Goal: Task Accomplishment & Management: Complete application form

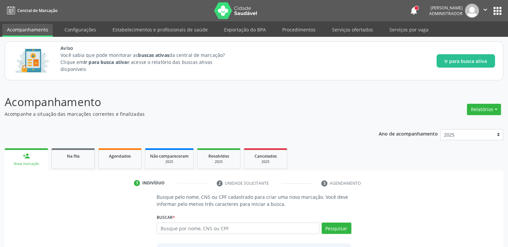
click at [281, 229] on input "text" at bounding box center [238, 227] width 162 height 11
type input "j"
type input "02038939489"
click at [342, 227] on button "Pesquisar" at bounding box center [337, 227] width 30 height 11
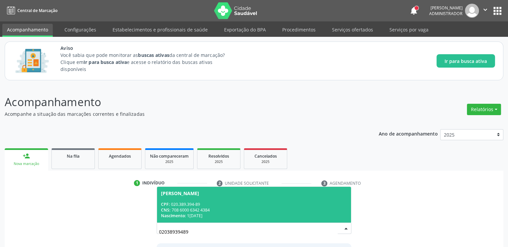
click at [306, 218] on span "[PERSON_NAME] CPF: 020.389.394-89 CNS: 708 6000 6342 4384 Nascimento: 1[DATE]" at bounding box center [254, 204] width 194 height 36
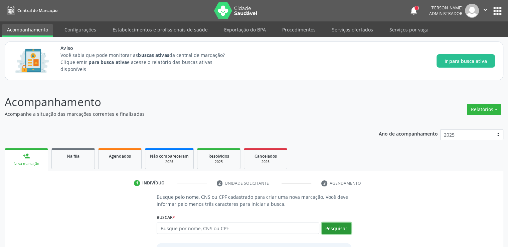
click at [332, 230] on button "Pesquisar" at bounding box center [337, 227] width 30 height 11
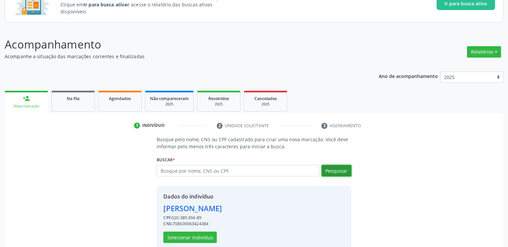
scroll to position [69, 0]
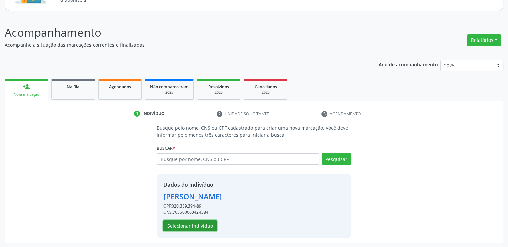
click at [194, 224] on button "Selecionar indivíduo" at bounding box center [189, 225] width 53 height 11
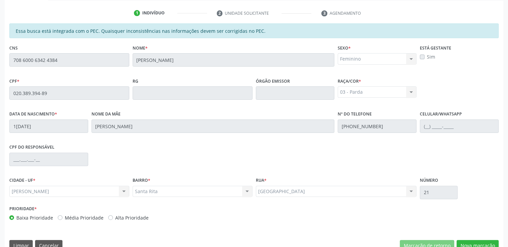
scroll to position [183, 0]
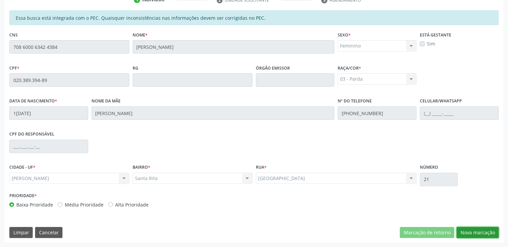
click at [476, 227] on button "Nova marcação" at bounding box center [478, 232] width 42 height 11
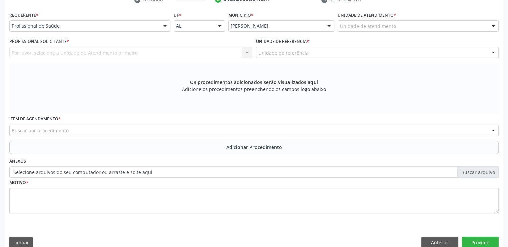
click at [408, 24] on div "Unidade de atendimento" at bounding box center [418, 25] width 161 height 11
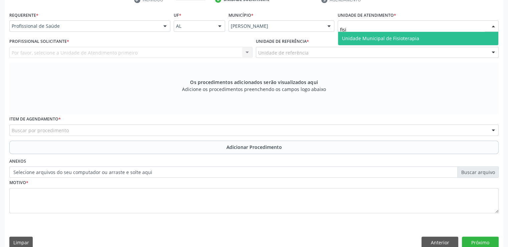
click at [414, 40] on span "Unidade Municipal de Fisioterapia" at bounding box center [380, 38] width 77 height 6
type input "rita"
click at [430, 38] on span "Unidade de Saude da Familia Santa Rita Maria do C A [PERSON_NAME]" at bounding box center [421, 38] width 159 height 6
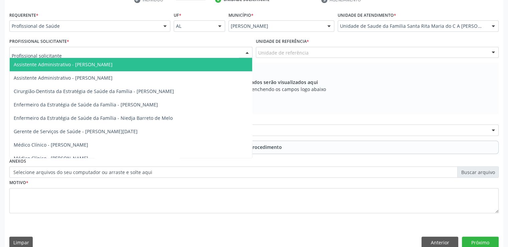
click at [153, 54] on div at bounding box center [130, 52] width 243 height 11
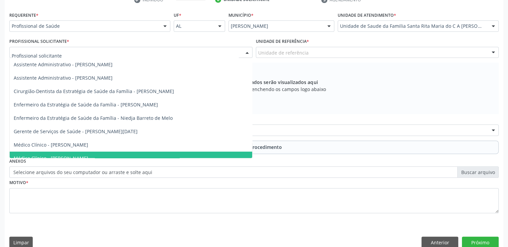
scroll to position [7, 0]
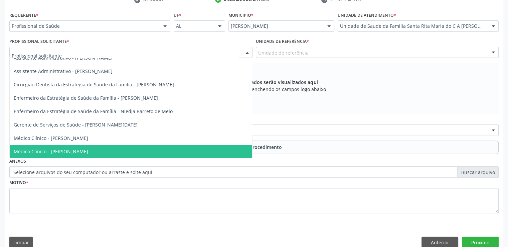
click at [88, 150] on span "Médico Clínico - [PERSON_NAME]" at bounding box center [51, 151] width 75 height 6
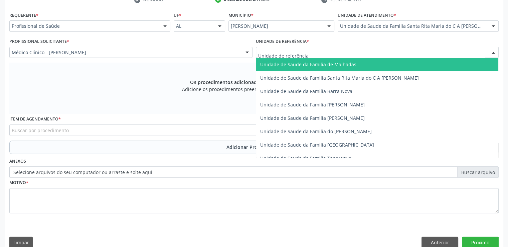
click at [357, 51] on div at bounding box center [377, 52] width 243 height 11
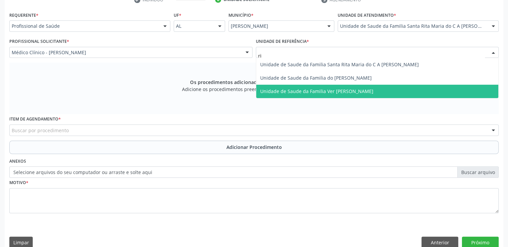
type input "rit"
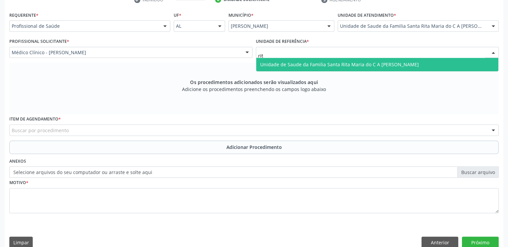
click at [382, 67] on span "Unidade de Saude da Familia Santa Rita Maria do C A [PERSON_NAME]" at bounding box center [339, 64] width 159 height 6
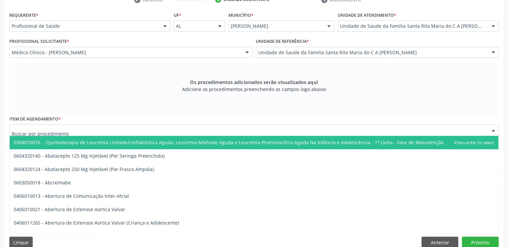
click at [222, 132] on div at bounding box center [253, 129] width 489 height 11
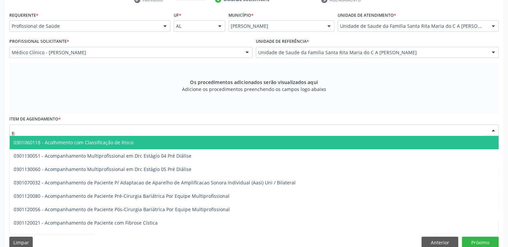
type input "f"
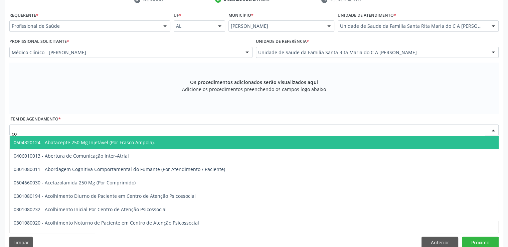
type input "c"
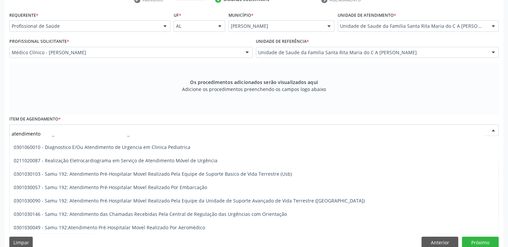
scroll to position [1091, 0]
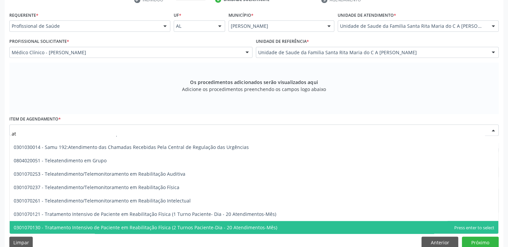
type input "a"
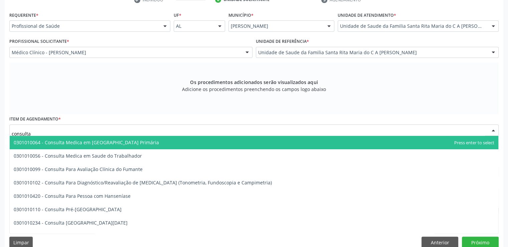
scroll to position [0, 0]
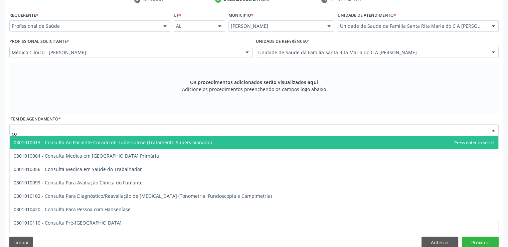
type input "c"
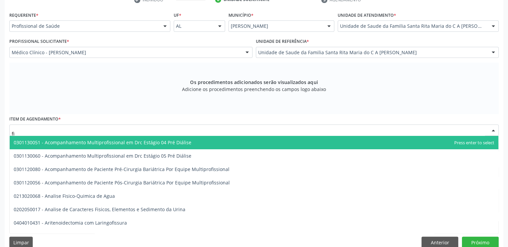
type input "f"
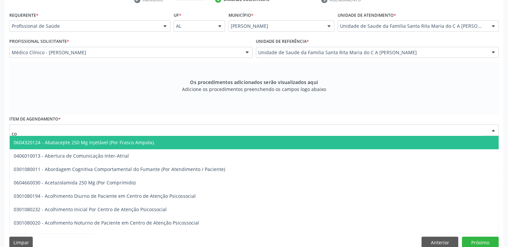
type input "c"
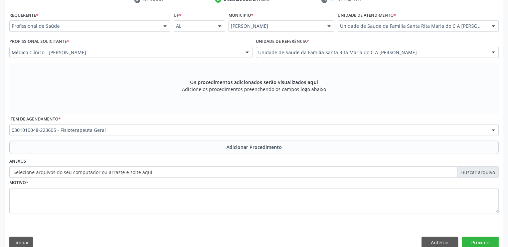
click at [199, 123] on div "Item de agendamento * 0301010048-223605 - Fisioterapeuta Geral 0304070076 - .Qu…" at bounding box center [253, 124] width 489 height 21
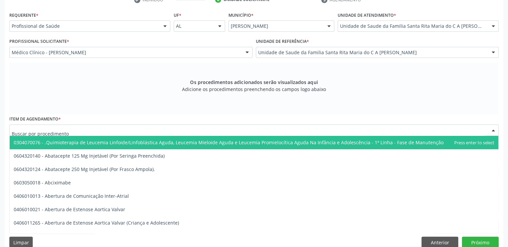
click at [196, 130] on input "text" at bounding box center [248, 133] width 473 height 13
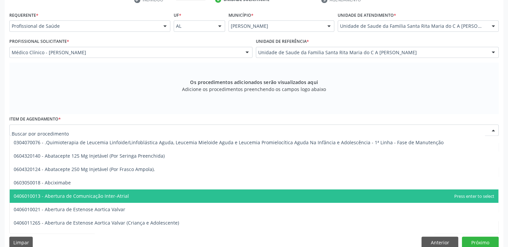
click at [184, 195] on span "0406010013 - Abertura de Comunicação Inter-Atrial" at bounding box center [254, 195] width 489 height 13
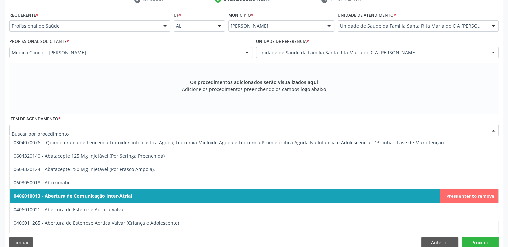
click at [190, 131] on input "text" at bounding box center [248, 133] width 473 height 13
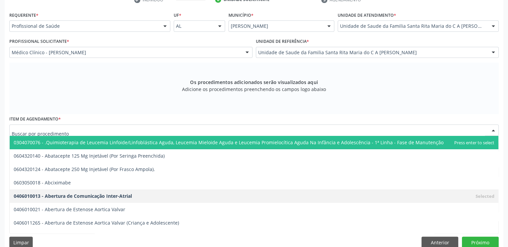
click at [184, 144] on span "0304070076 - .Quimioterapia de Leucemia Linfoide/Linfoblástica Aguda, Leucemia …" at bounding box center [229, 142] width 430 height 6
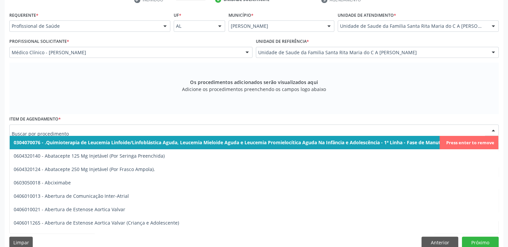
click at [246, 133] on input "text" at bounding box center [248, 133] width 473 height 13
click at [465, 146] on span "0304070076 - .Quimioterapia de Leucemia Linfoide/Linfoblástica Aguda, Leucemia …" at bounding box center [254, 142] width 489 height 13
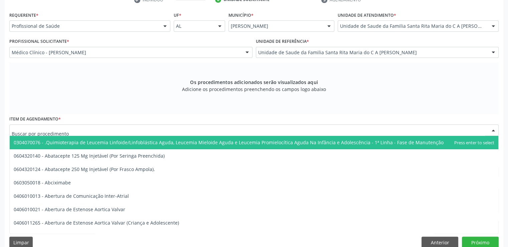
click at [251, 134] on div at bounding box center [253, 129] width 489 height 11
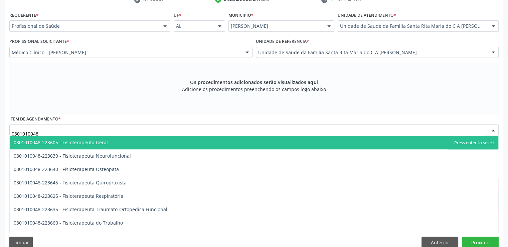
scroll to position [708, 0]
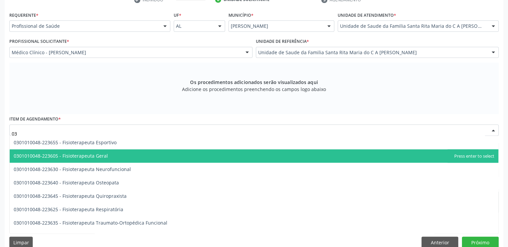
type input "0"
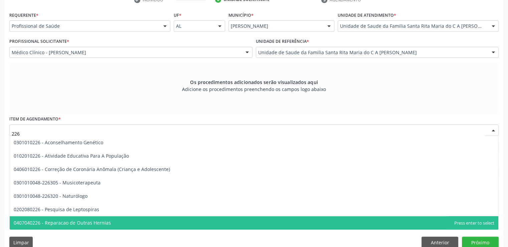
scroll to position [0, 0]
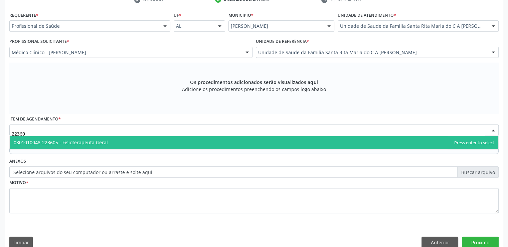
type input "223605"
click at [276, 140] on span "0301010048-223605 - Fisioterapeuta Geral" at bounding box center [254, 142] width 489 height 13
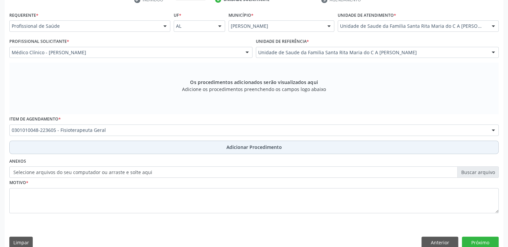
click at [281, 145] on span "Adicionar Procedimento" at bounding box center [254, 146] width 55 height 7
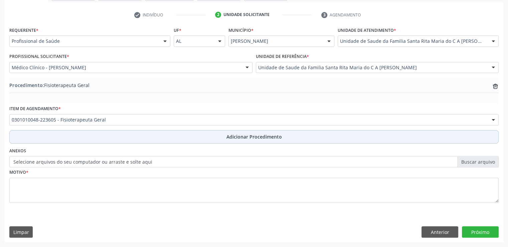
scroll to position [167, 0]
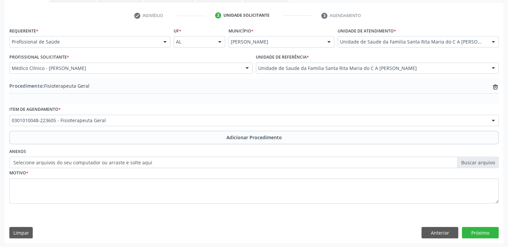
click at [383, 162] on label "Selecione arquivos do seu computador ou arraste e solte aqui" at bounding box center [253, 161] width 489 height 11
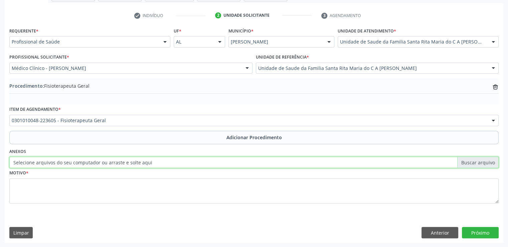
click at [383, 162] on input "Selecione arquivos do seu computador ou arraste e solte aqui" at bounding box center [253, 161] width 489 height 11
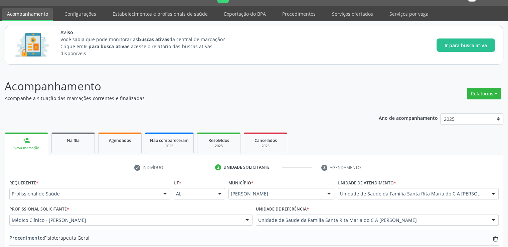
scroll to position [0, 0]
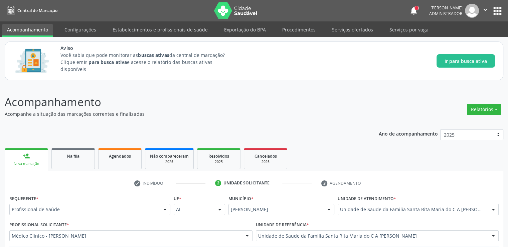
click at [485, 8] on icon "" at bounding box center [485, 9] width 7 height 7
click at [494, 15] on button "apps" at bounding box center [498, 11] width 12 height 12
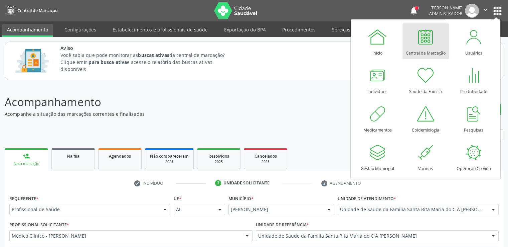
click at [494, 15] on button "apps" at bounding box center [498, 11] width 12 height 12
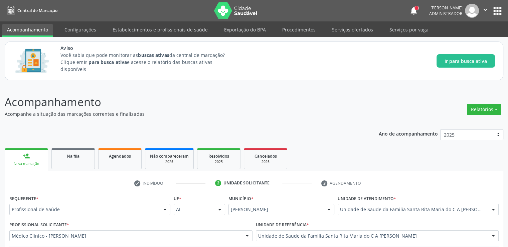
click at [494, 15] on button "apps" at bounding box center [498, 11] width 12 height 12
click at [321, 63] on div "Aviso Você sabia que pode monitorar as buscas ativas da central de marcação? Cl…" at bounding box center [277, 60] width 435 height 33
